Goal: Task Accomplishment & Management: Manage account settings

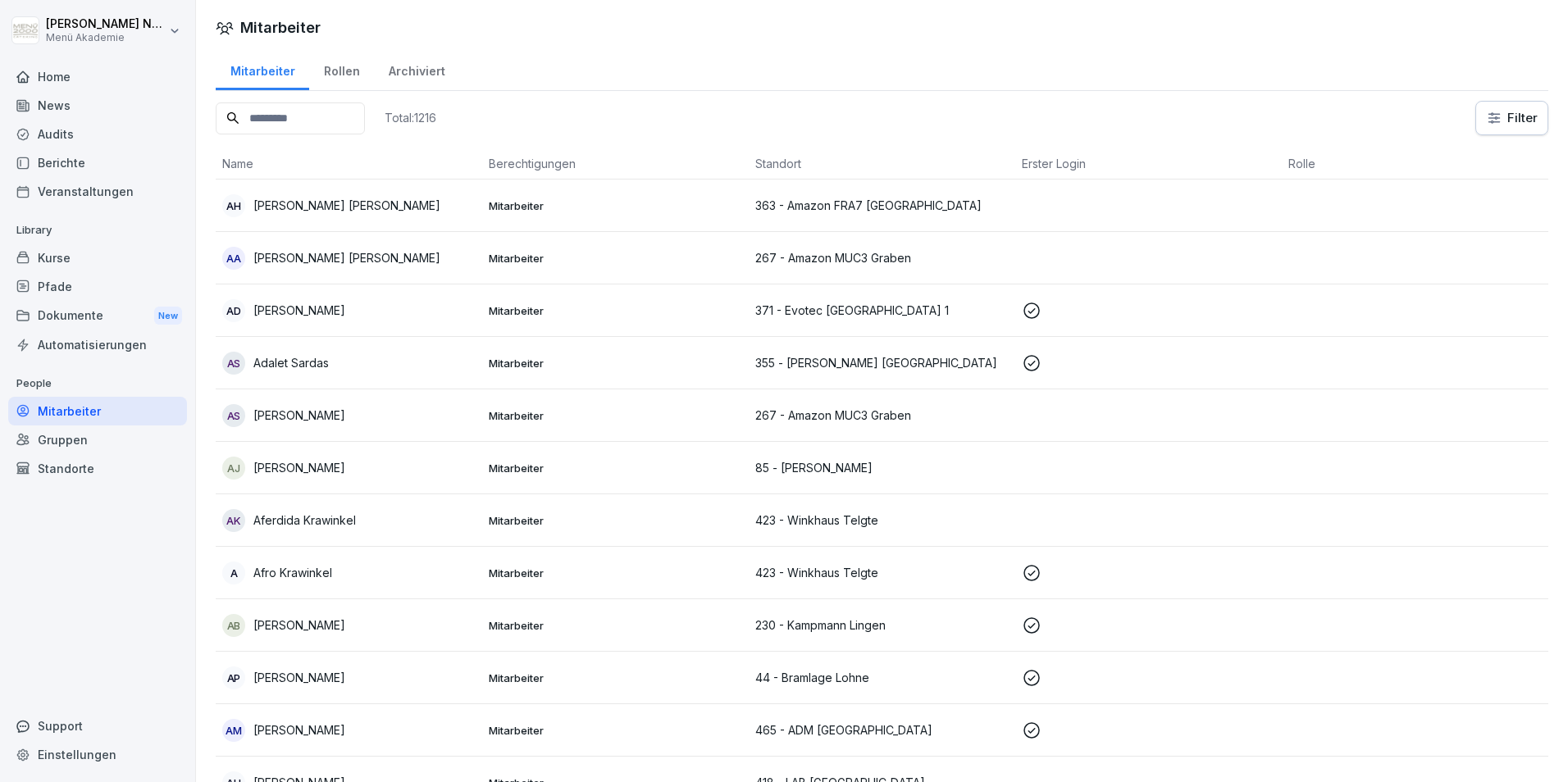
click at [49, 73] on div "Home" at bounding box center [97, 76] width 178 height 29
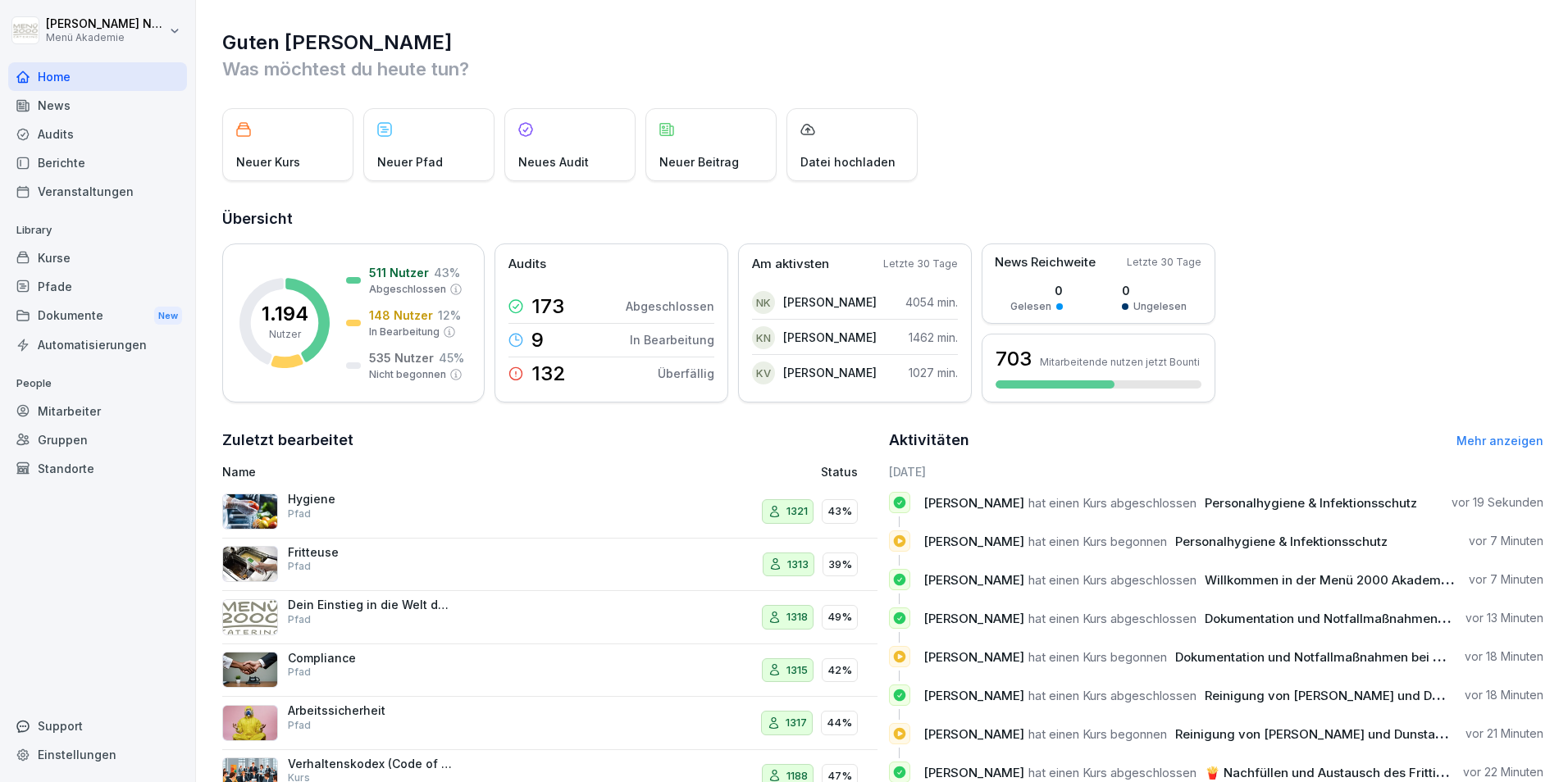
click at [84, 408] on div "Mitarbeiter" at bounding box center [97, 410] width 178 height 29
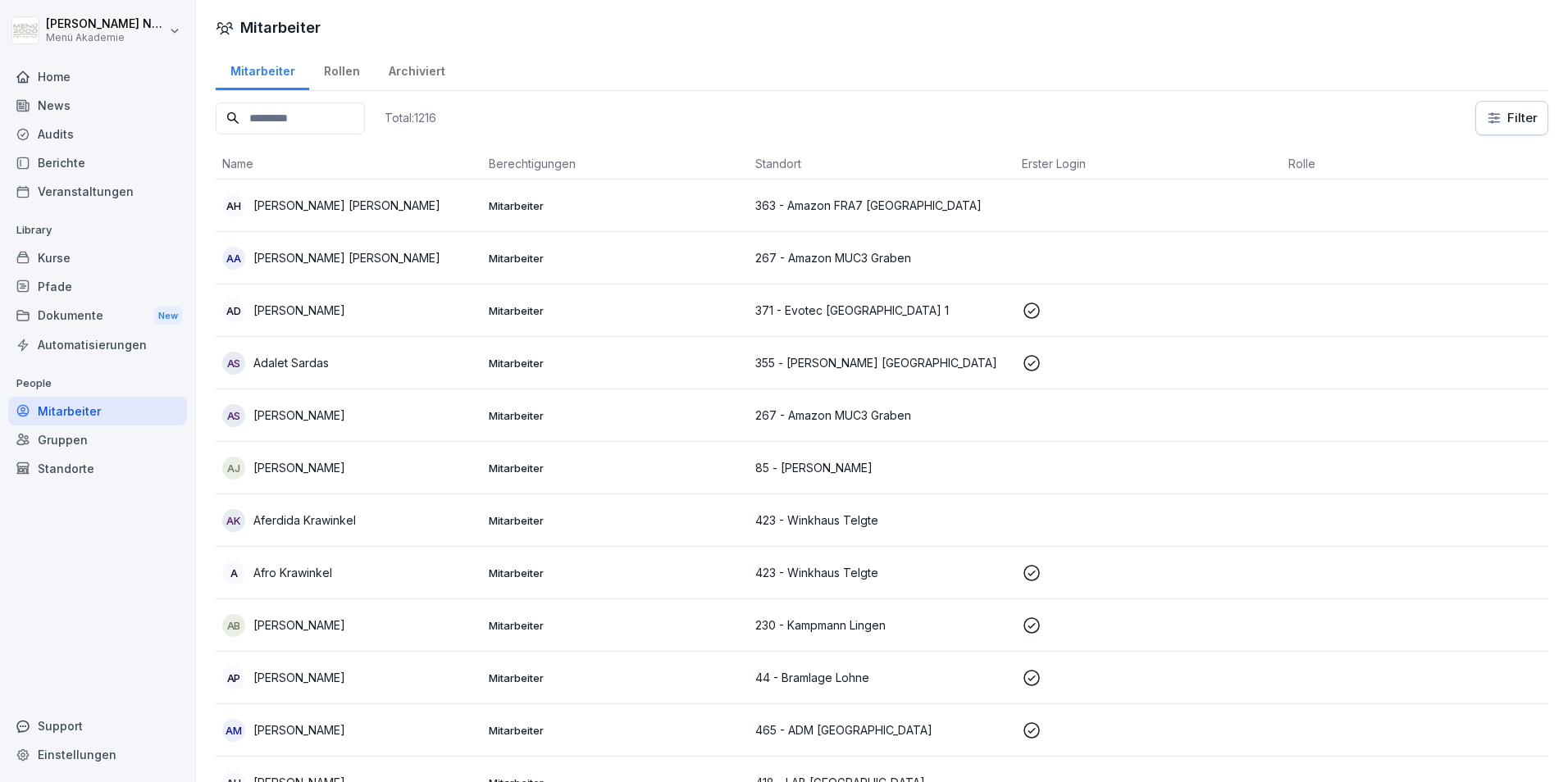
click at [331, 134] on input at bounding box center [290, 119] width 149 height 32
type input "*******"
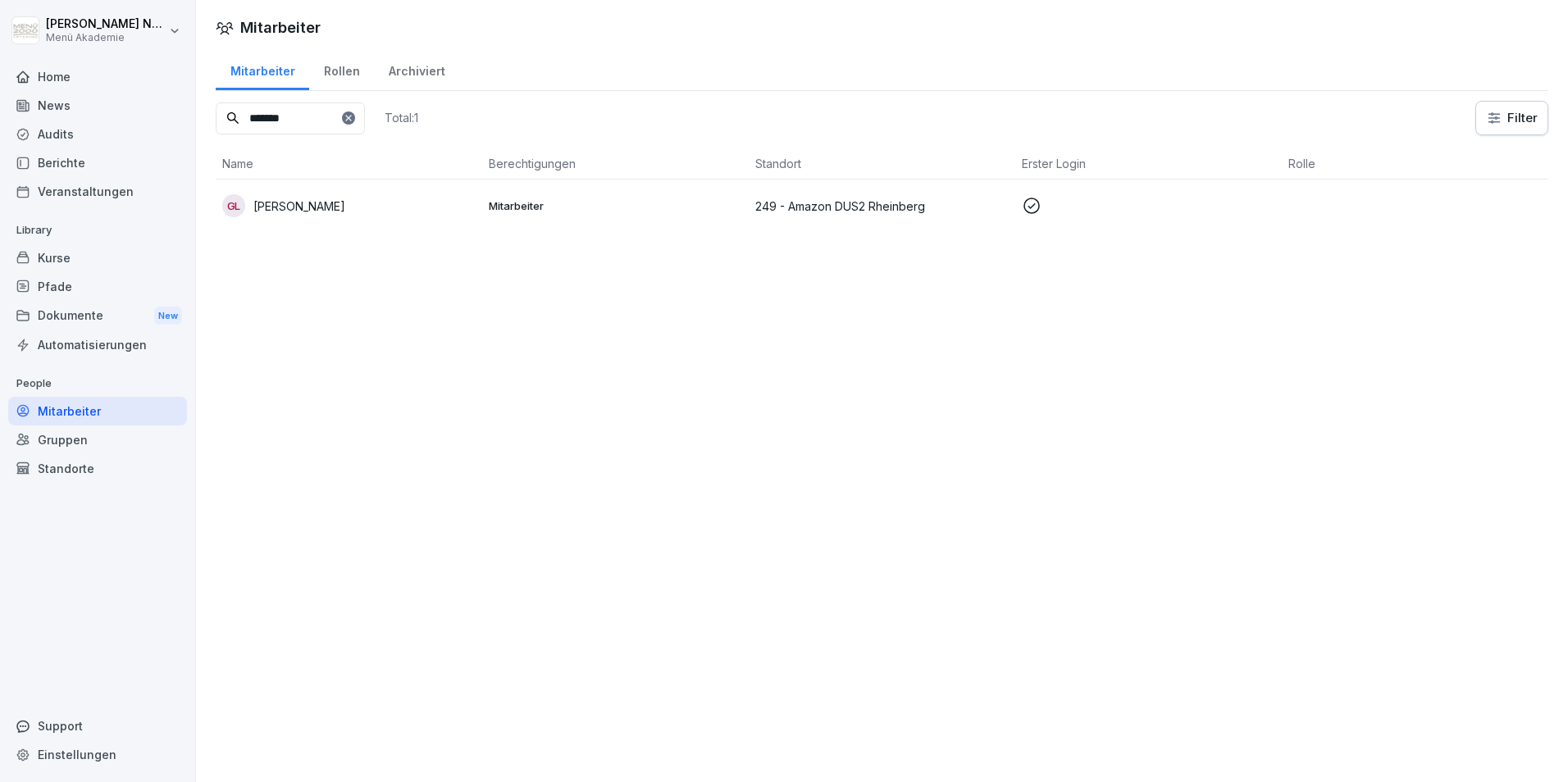
click at [372, 198] on div "GL [PERSON_NAME]" at bounding box center [348, 206] width 253 height 23
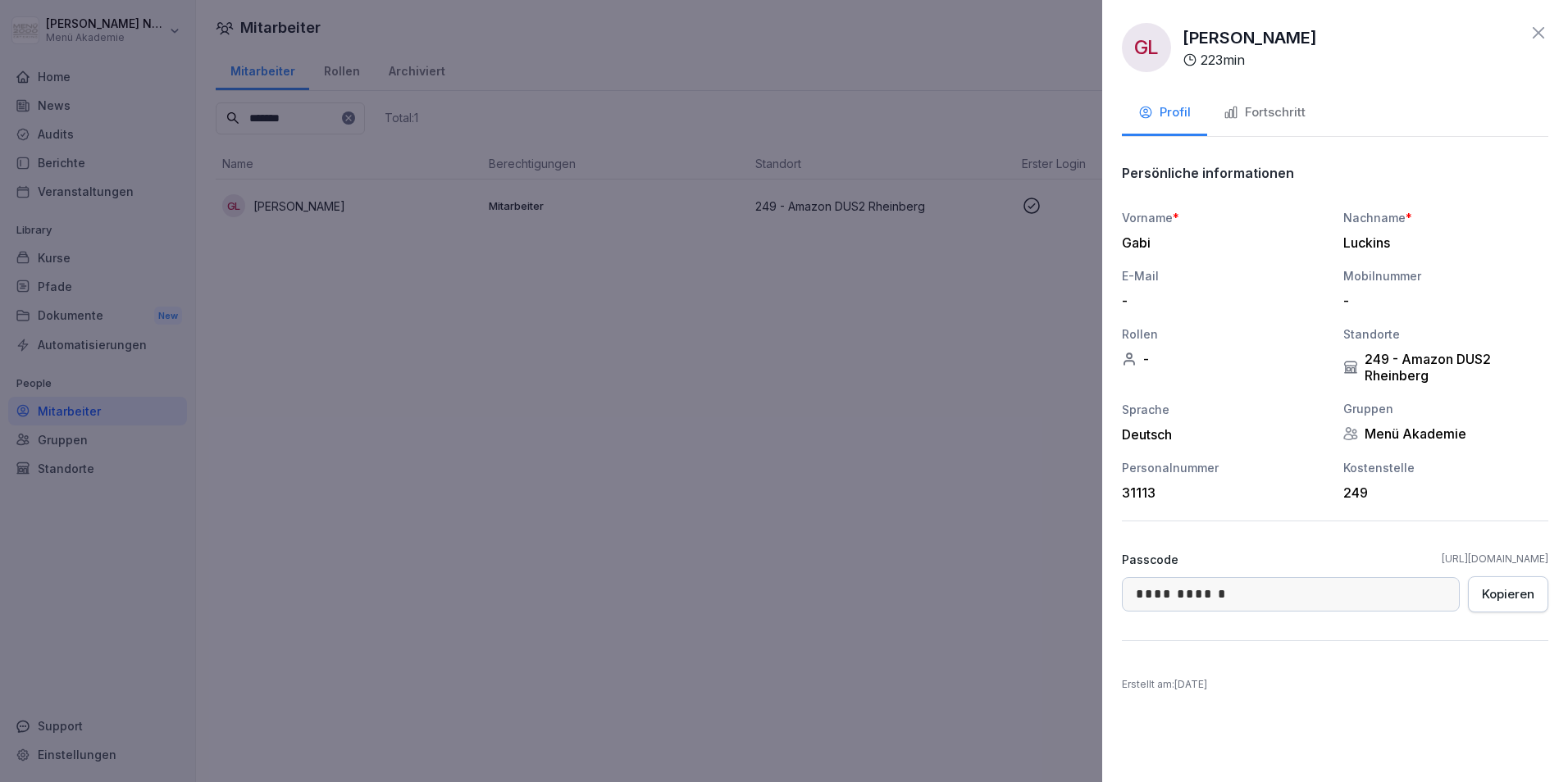
click at [1259, 105] on div "Fortschritt" at bounding box center [1264, 113] width 82 height 19
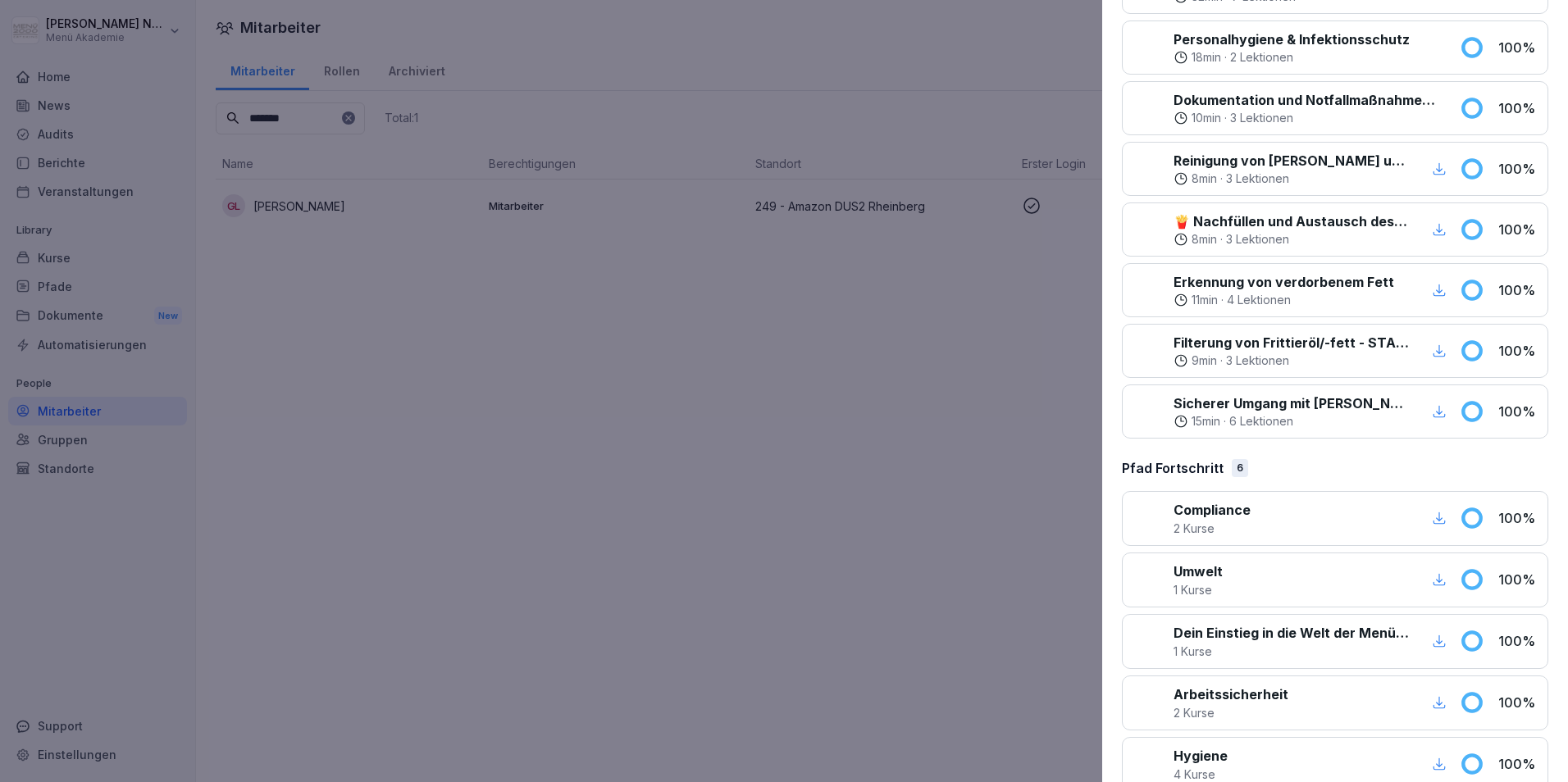
scroll to position [898, 0]
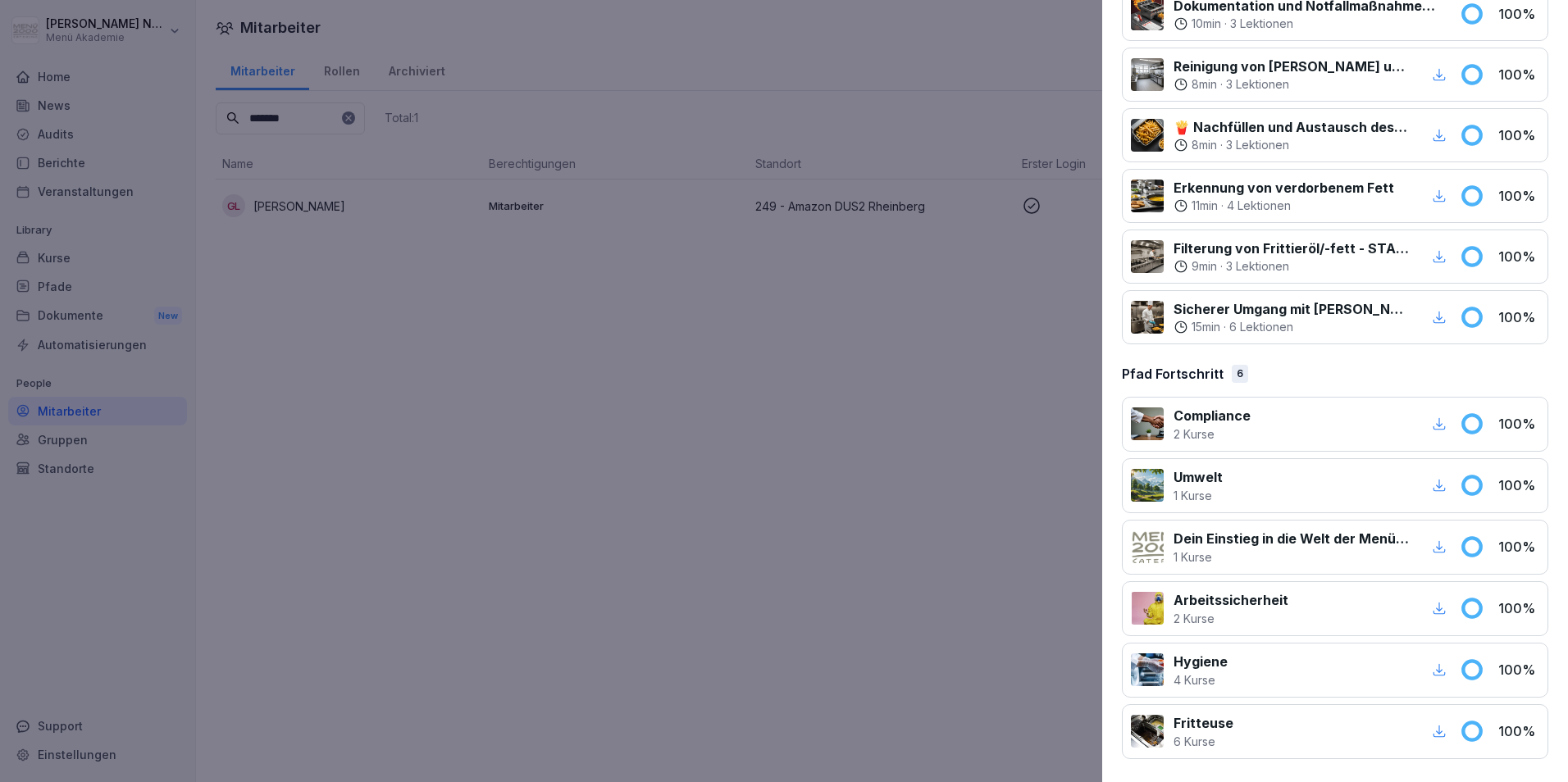
click at [1434, 668] on icon "button" at bounding box center [1439, 670] width 12 height 12
click at [589, 364] on div at bounding box center [784, 391] width 1568 height 782
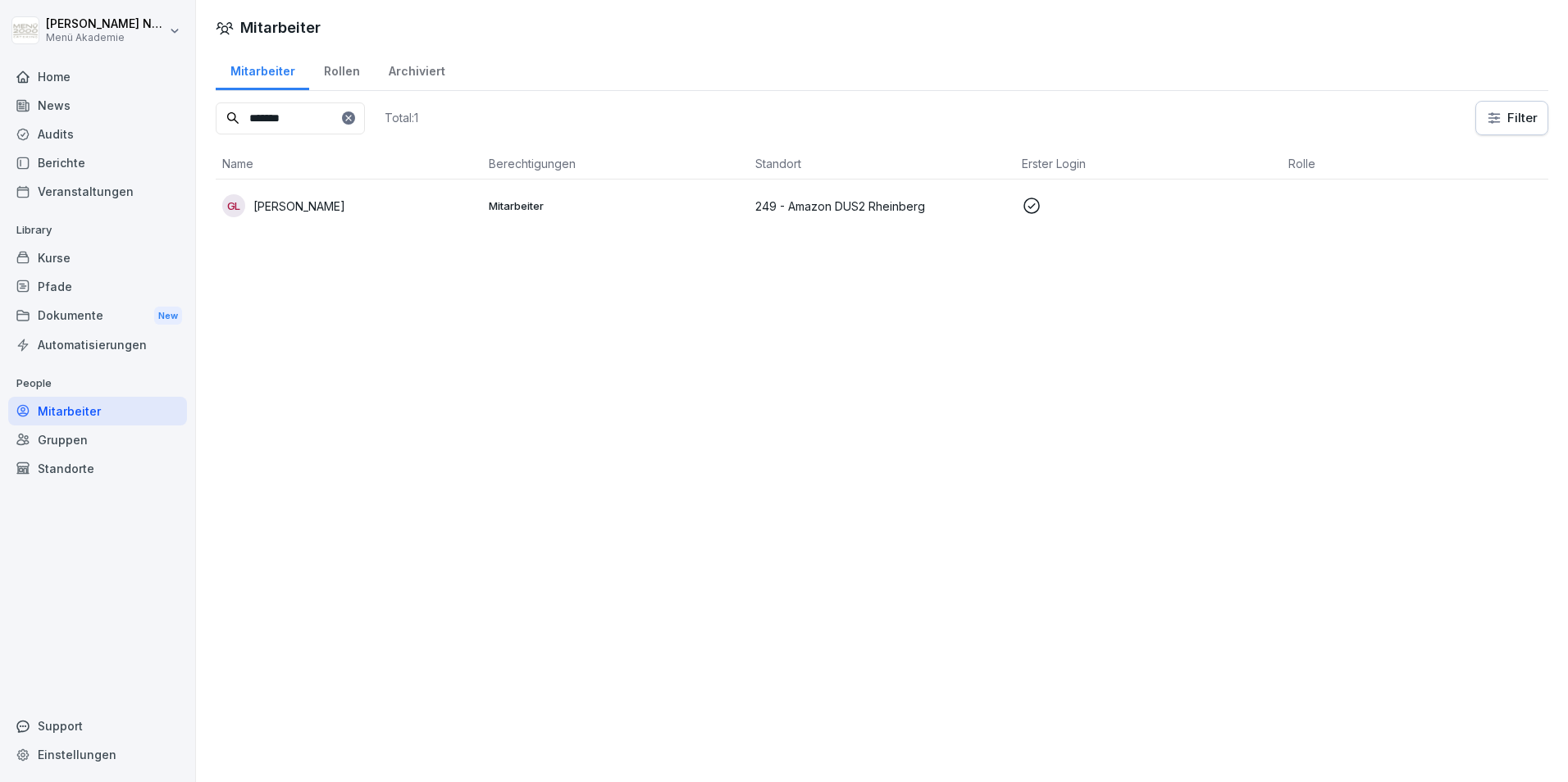
click at [353, 116] on icon at bounding box center [348, 118] width 10 height 10
